Goal: Task Accomplishment & Management: Use online tool/utility

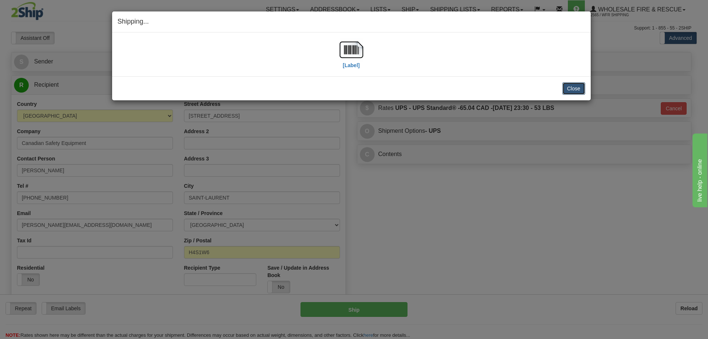
click at [579, 90] on button "Close" at bounding box center [574, 88] width 23 height 13
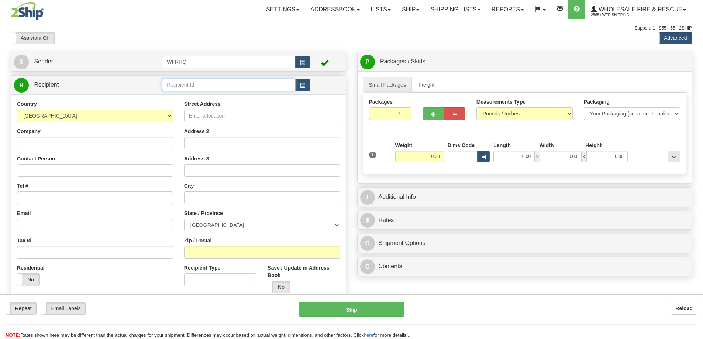
click at [205, 86] on div "Toggle navigation Settings Shipping Preferences Fields Preferences New" at bounding box center [351, 196] width 703 height 392
click at [205, 86] on input "text" at bounding box center [229, 85] width 134 height 13
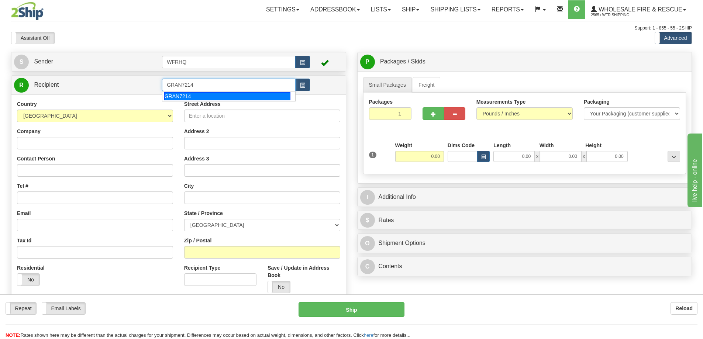
type input "GRAN7214"
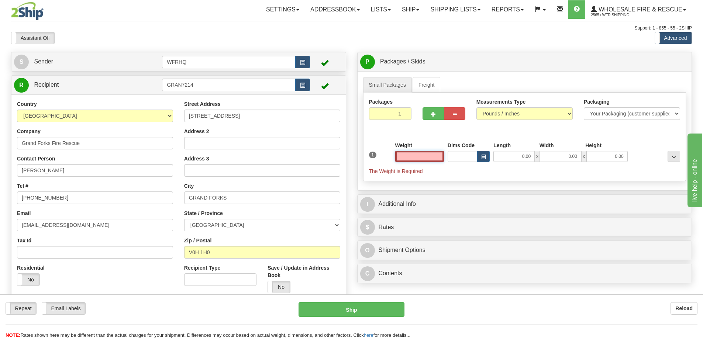
click at [417, 157] on input "text" at bounding box center [419, 156] width 49 height 11
click at [431, 158] on input "text" at bounding box center [419, 156] width 49 height 11
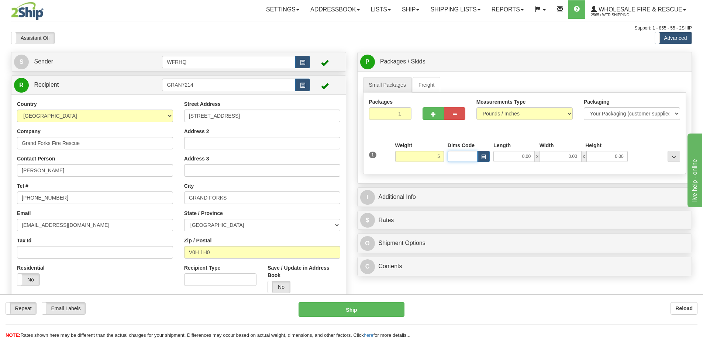
type input "5.00"
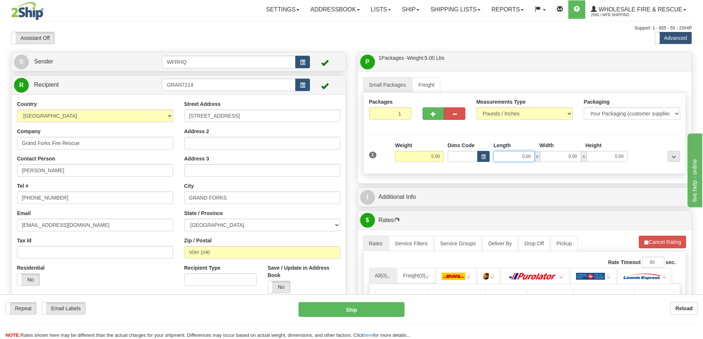
type input "7"
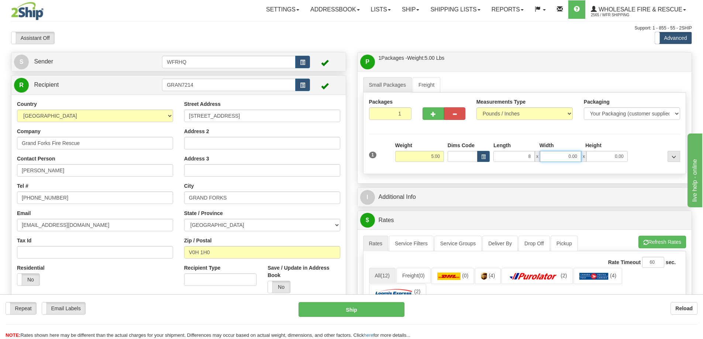
type input "8.00"
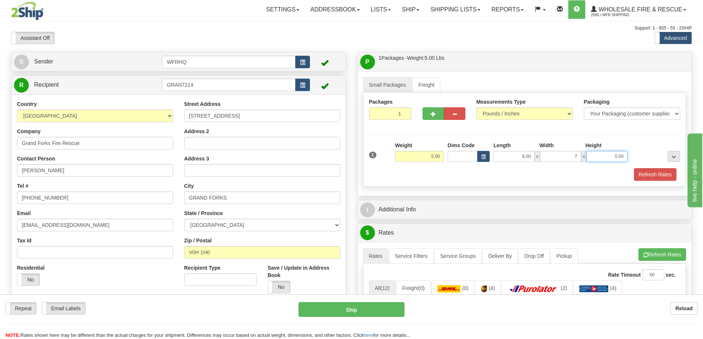
type input "7.00"
type input "12.00"
click at [665, 179] on button "Refresh Rates" at bounding box center [655, 174] width 42 height 13
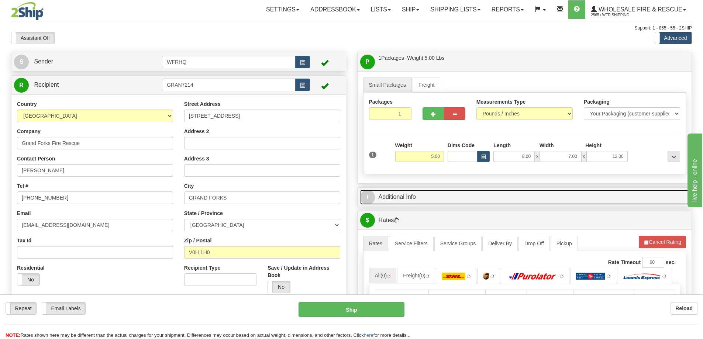
click at [409, 198] on link "I Additional Info" at bounding box center [524, 197] width 329 height 15
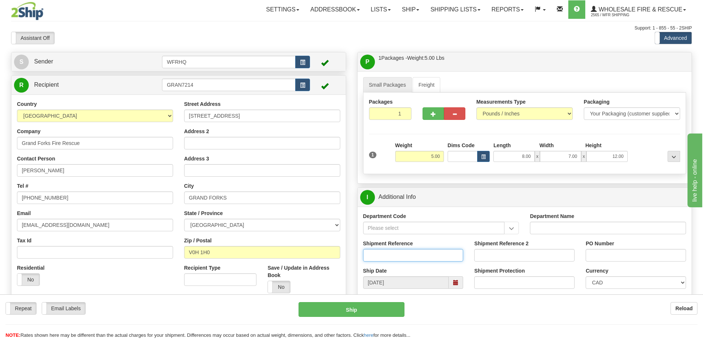
click at [398, 253] on input "Shipment Reference" at bounding box center [413, 255] width 100 height 13
type input "S39354-28865"
type input "Michael"
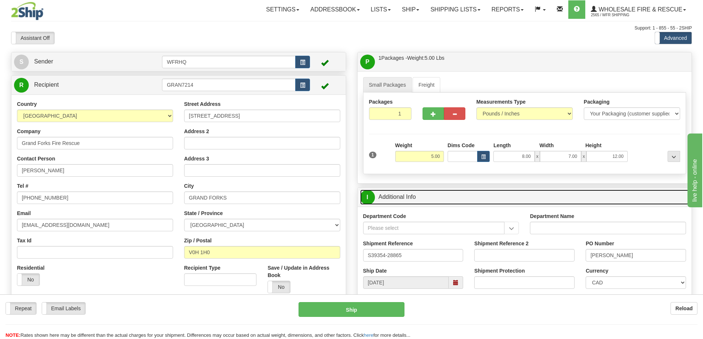
click at [532, 197] on link "I Additional Info" at bounding box center [524, 197] width 329 height 15
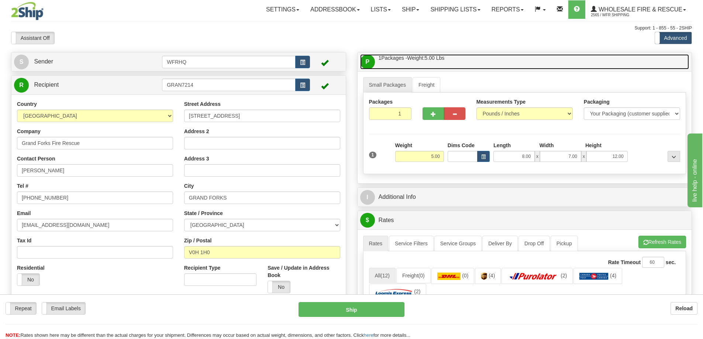
click at [479, 59] on link "P Packages / Skids 1 Packages - Weight: 5.00 Lbs 1 Skids - Weight: NaN Lbs" at bounding box center [524, 61] width 329 height 15
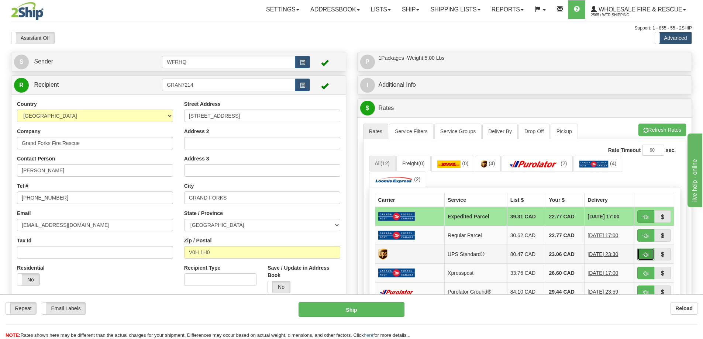
click at [645, 253] on span "button" at bounding box center [645, 254] width 5 height 5
type input "11"
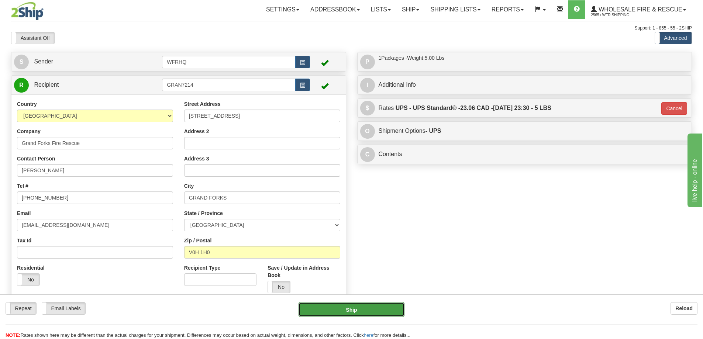
click at [370, 311] on button "Ship" at bounding box center [351, 309] width 106 height 15
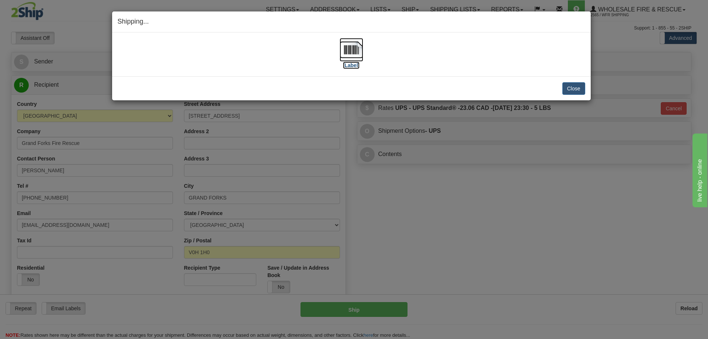
click at [346, 47] on img at bounding box center [352, 50] width 24 height 24
